Goal: Feedback & Contribution: Submit feedback/report problem

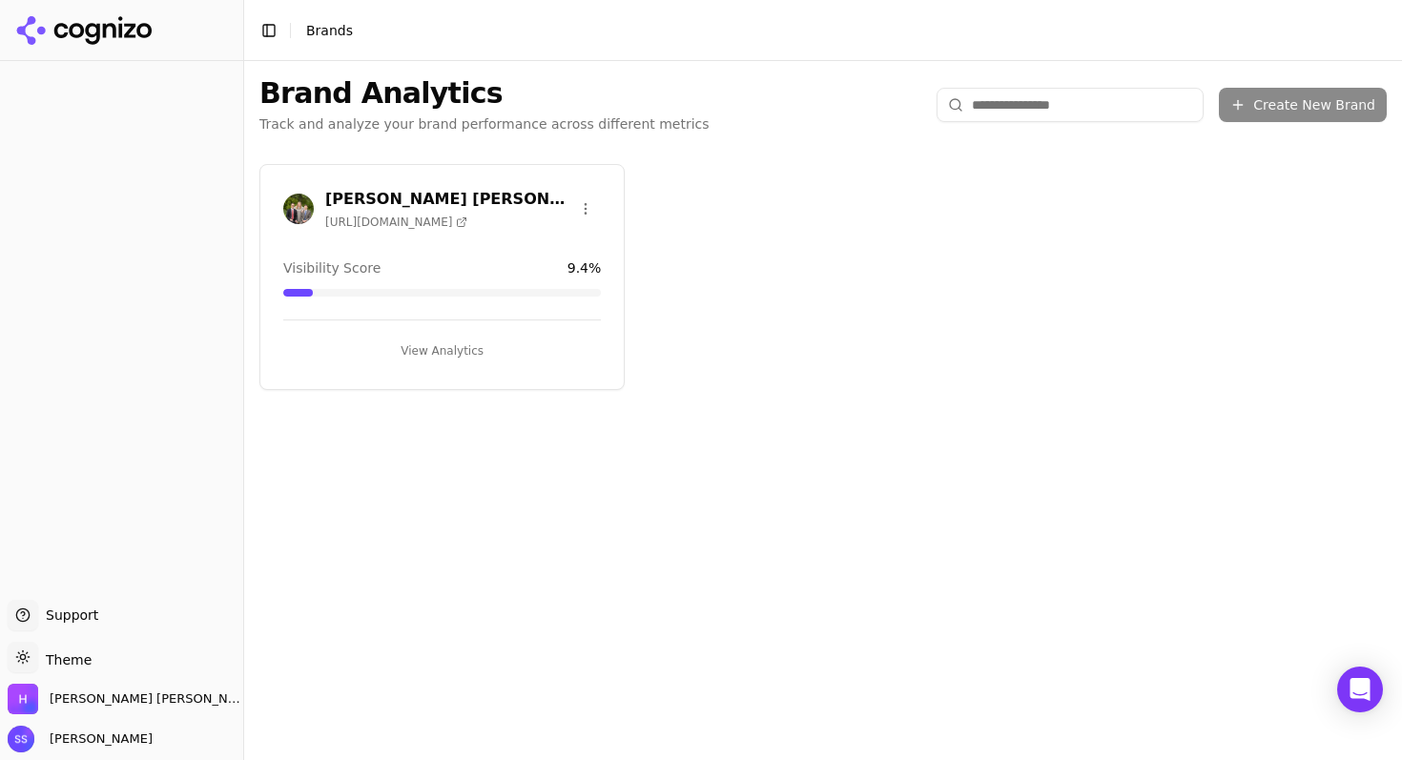
click at [451, 207] on h3 "[PERSON_NAME] [PERSON_NAME] & [PERSON_NAME]" at bounding box center [447, 199] width 245 height 23
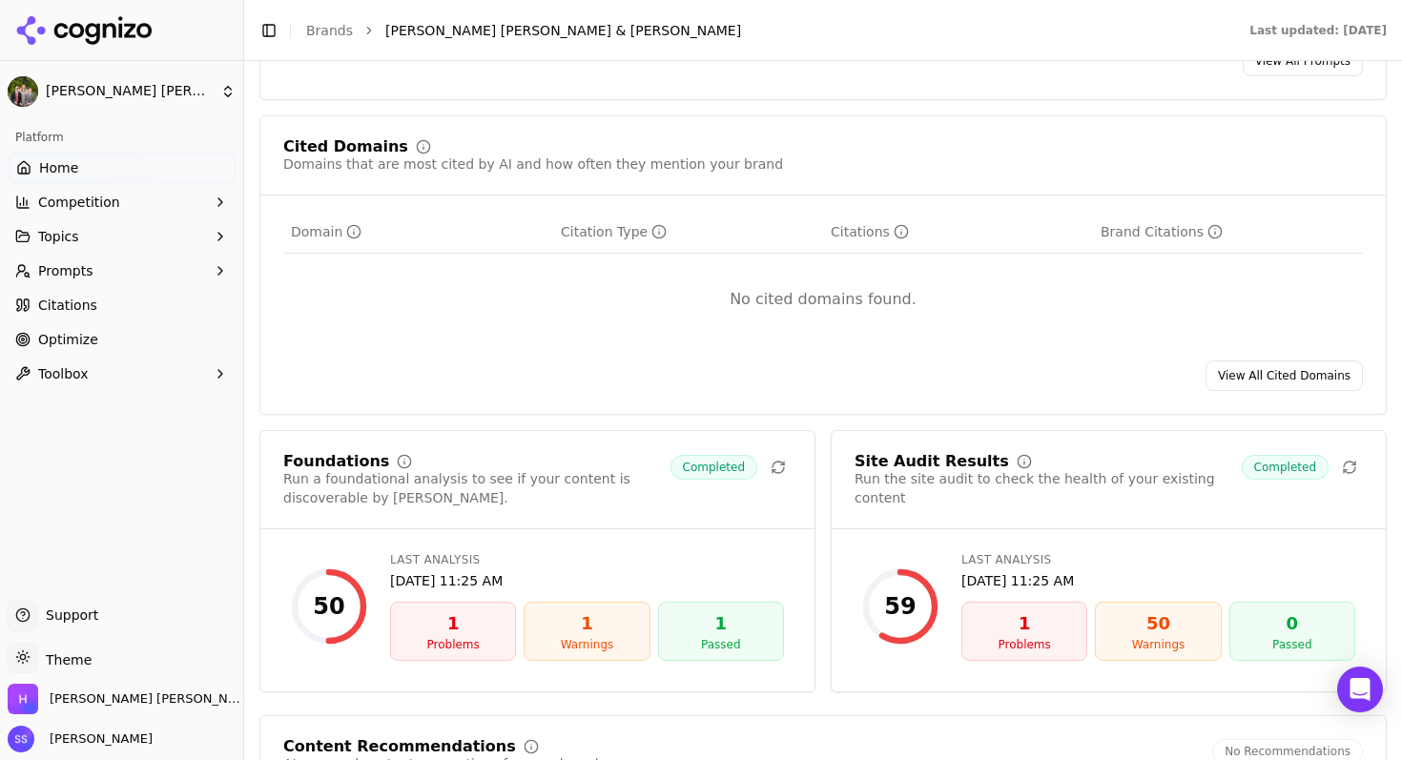
scroll to position [1964, 0]
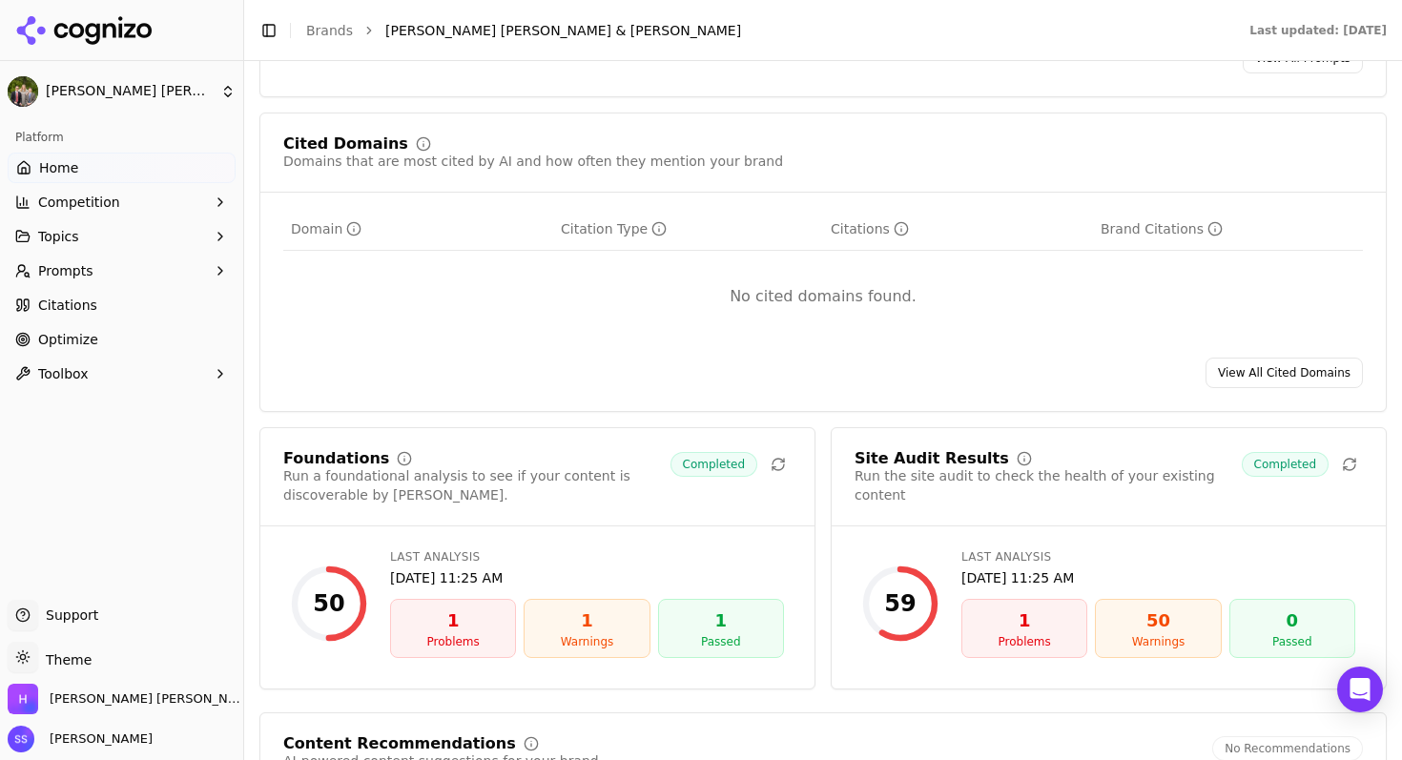
click at [1150, 607] on div "50" at bounding box center [1157, 620] width 109 height 27
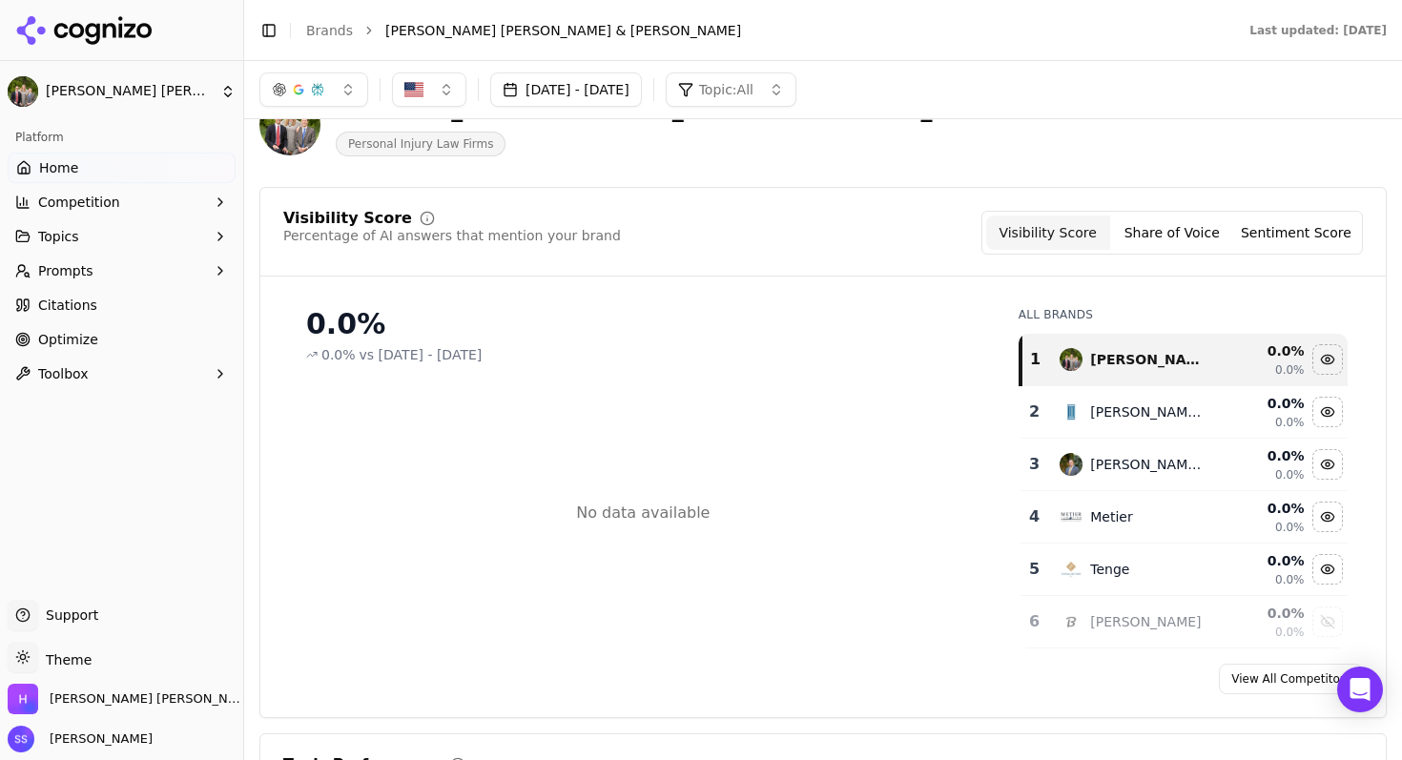
scroll to position [0, 0]
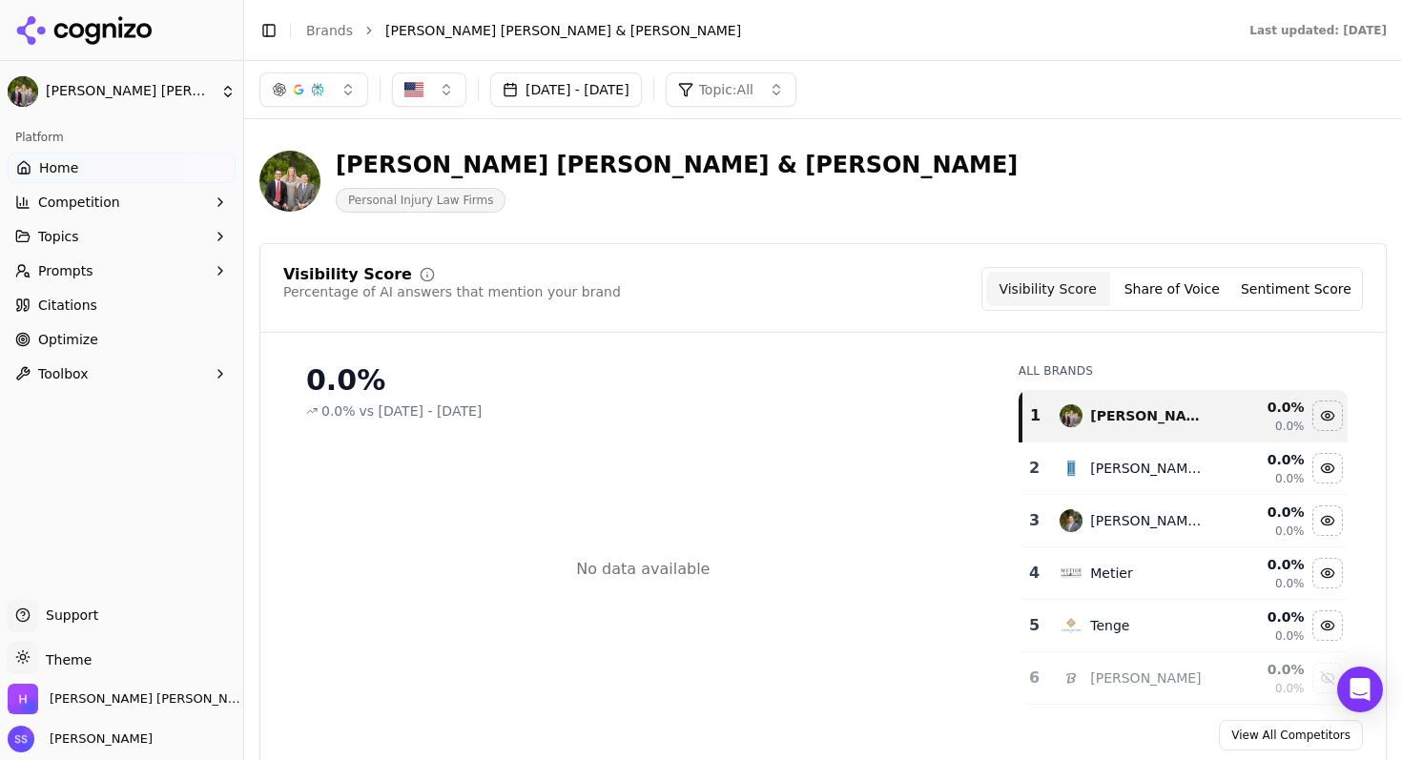
click at [224, 204] on icon "button" at bounding box center [220, 201] width 15 height 15
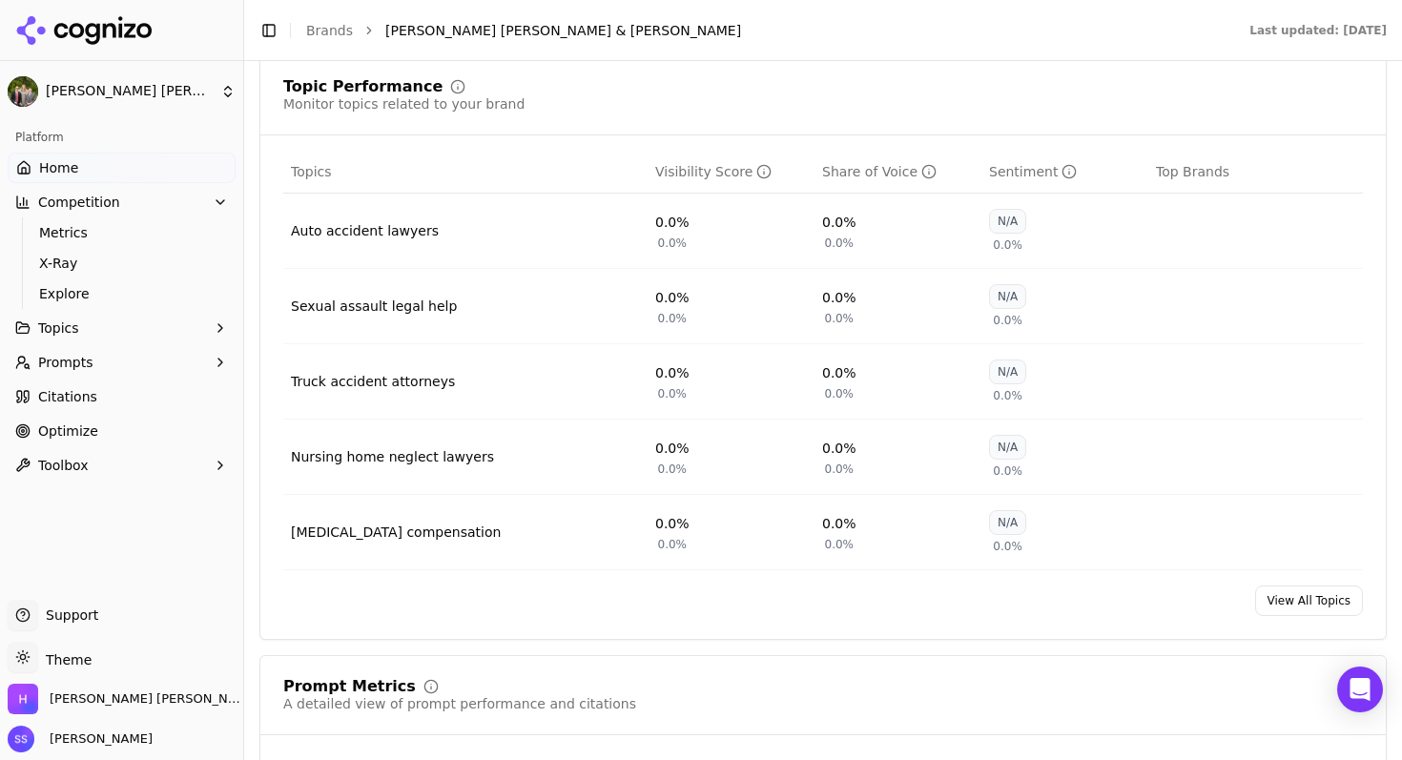
scroll to position [840, 0]
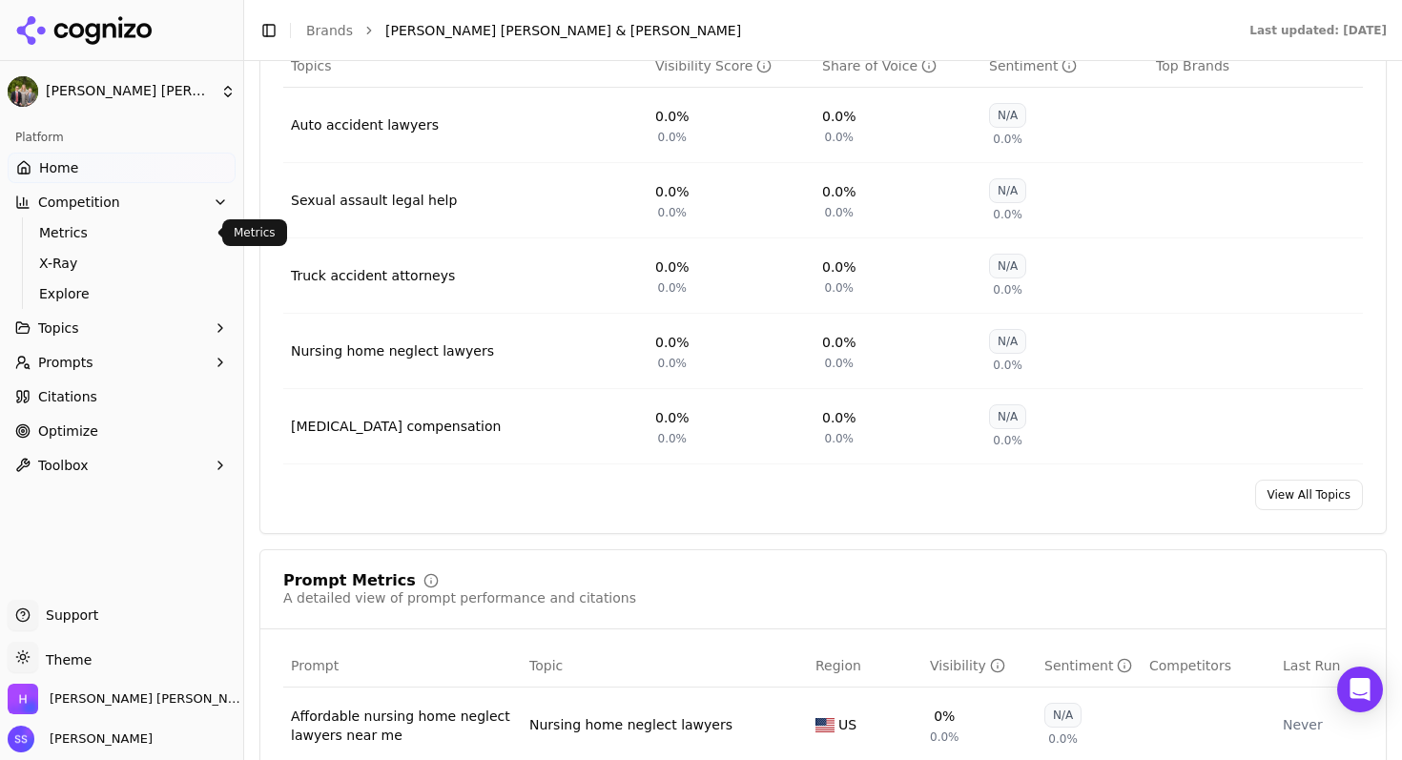
click at [83, 230] on span "Metrics" at bounding box center [122, 232] width 166 height 19
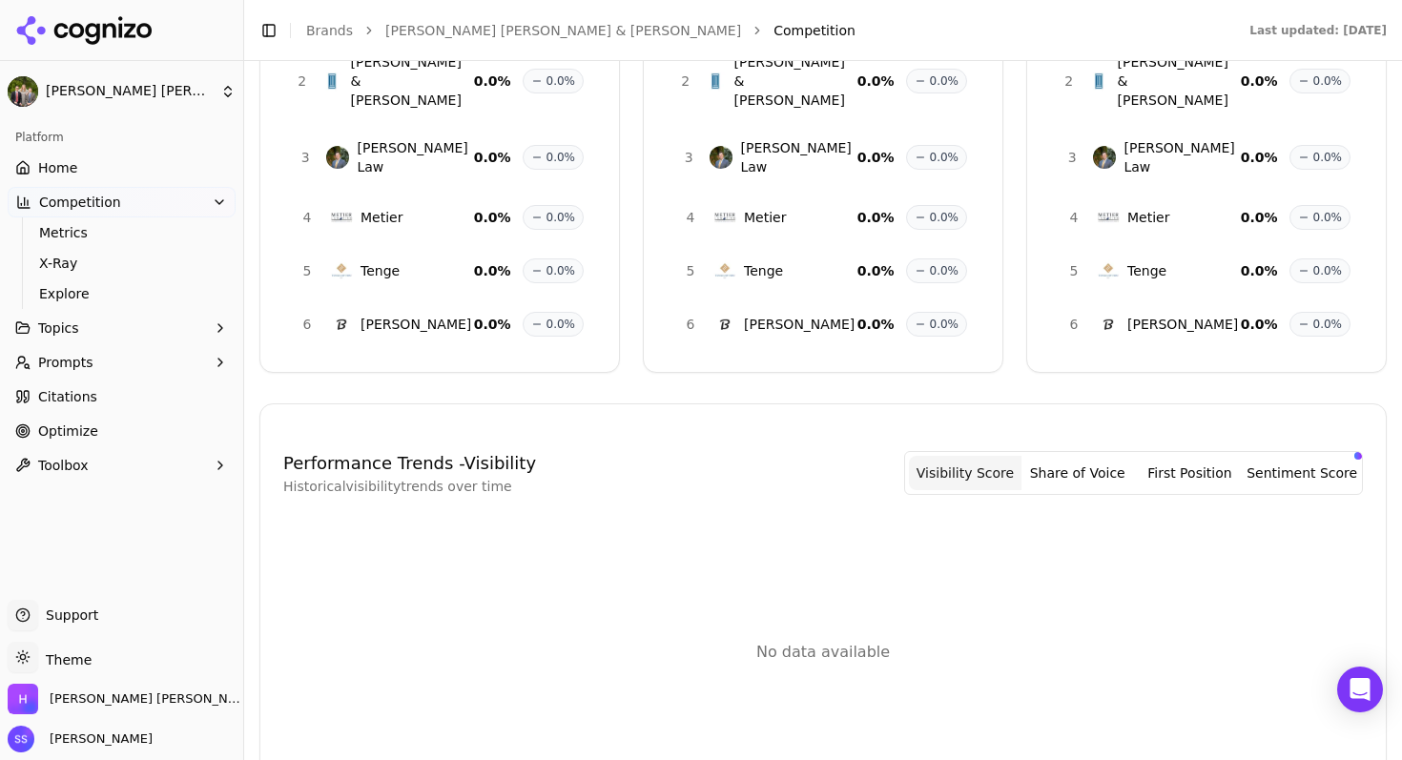
scroll to position [256, 0]
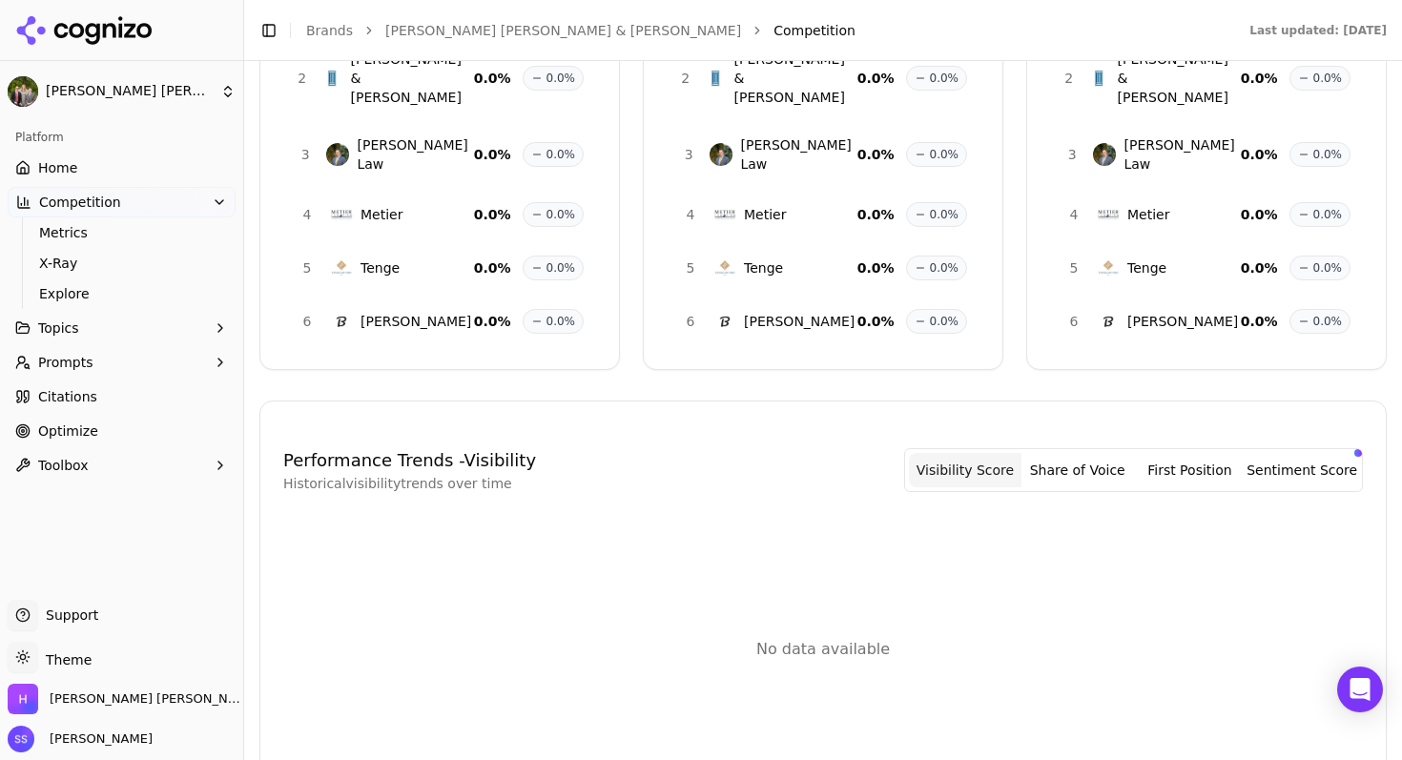
click at [221, 361] on icon "button" at bounding box center [220, 362] width 4 height 8
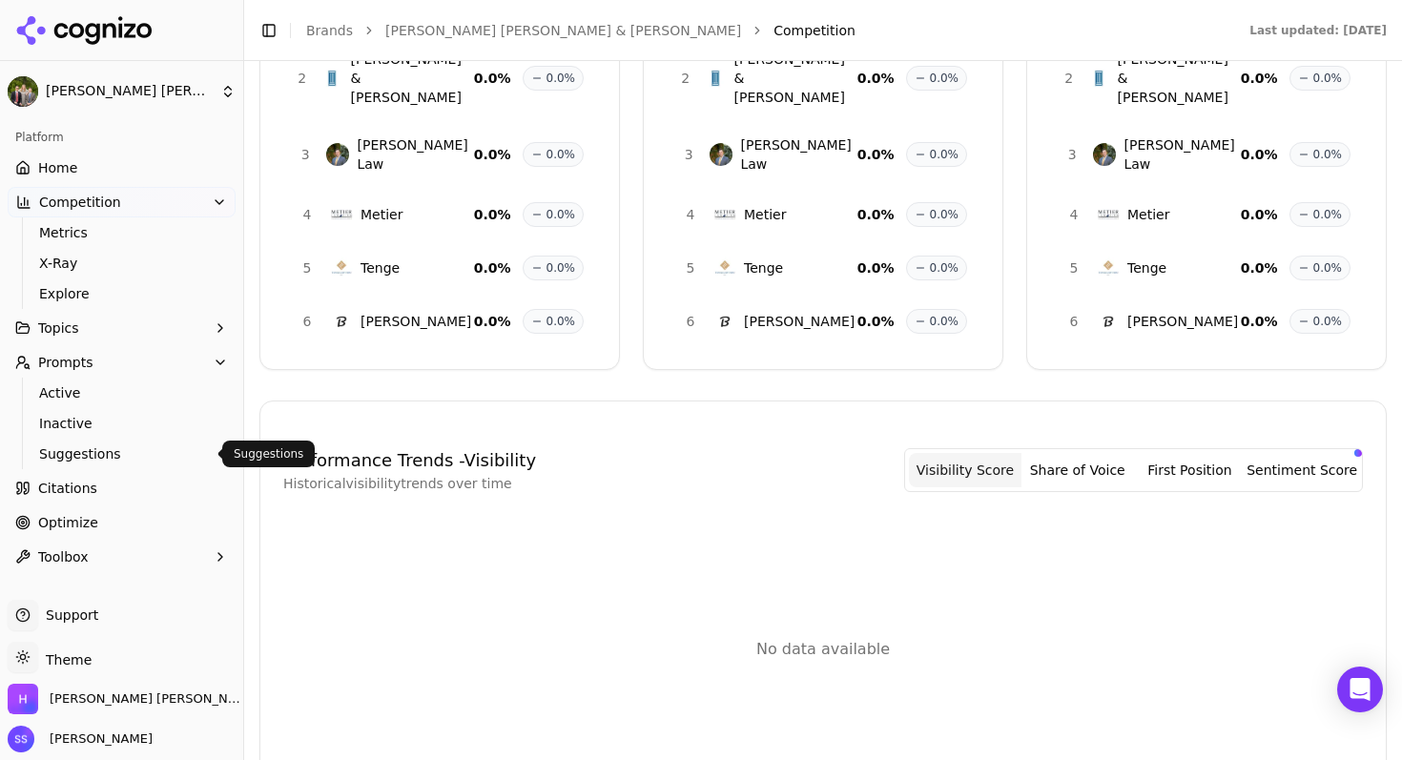
click at [92, 451] on span "Suggestions" at bounding box center [122, 453] width 166 height 19
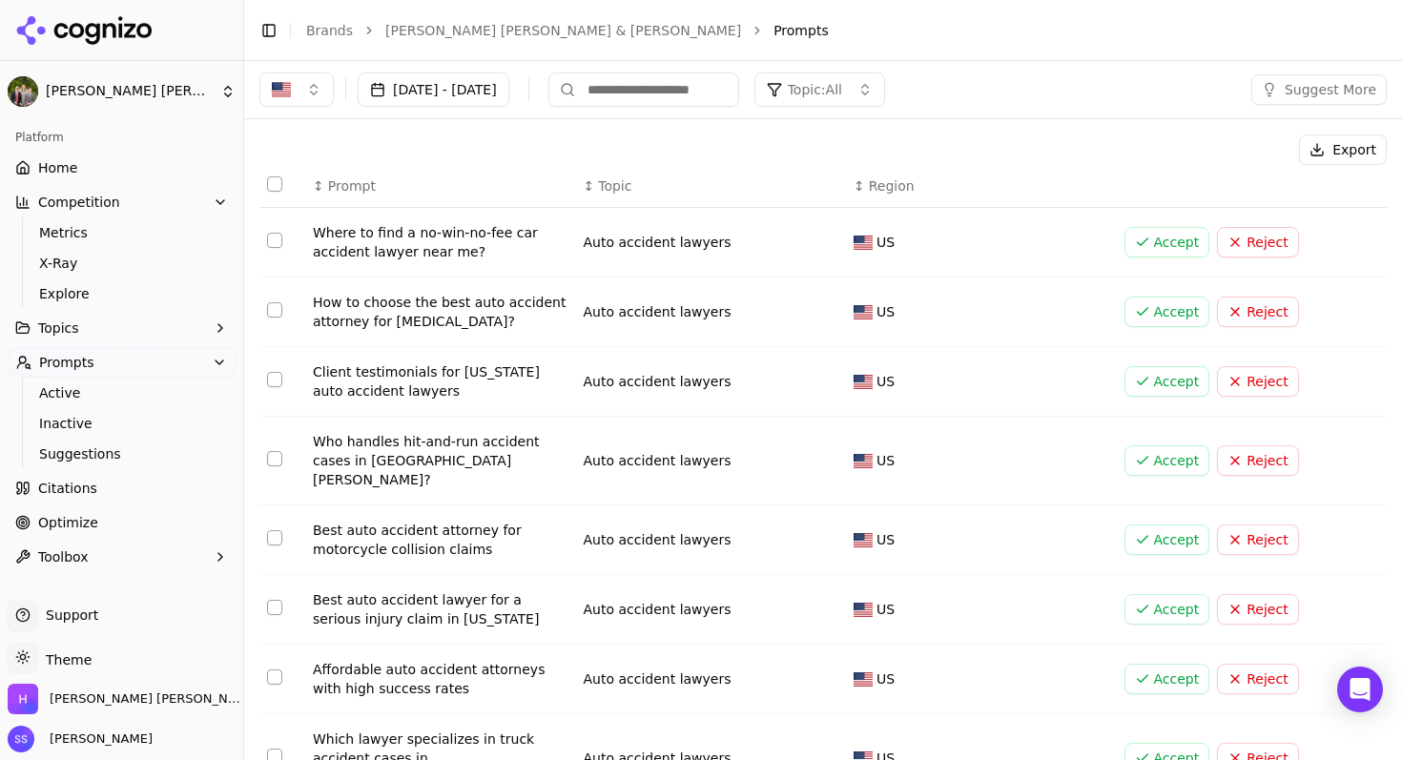
click at [1146, 594] on button "Accept" at bounding box center [1167, 609] width 86 height 31
